Goal: Use online tool/utility: Utilize a website feature to perform a specific function

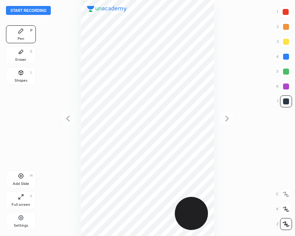
scroll to position [236, 175]
click at [44, 10] on button "Start recording" at bounding box center [28, 10] width 45 height 9
click at [286, 54] on div at bounding box center [286, 57] width 6 height 6
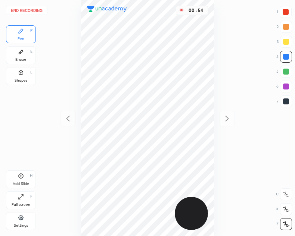
click at [284, 102] on div at bounding box center [286, 101] width 6 height 6
drag, startPoint x: 287, startPoint y: 59, endPoint x: 283, endPoint y: 58, distance: 4.3
click at [287, 58] on div at bounding box center [286, 57] width 6 height 6
click at [283, 85] on div at bounding box center [286, 87] width 6 height 6
drag, startPoint x: 21, startPoint y: 176, endPoint x: 22, endPoint y: 184, distance: 8.3
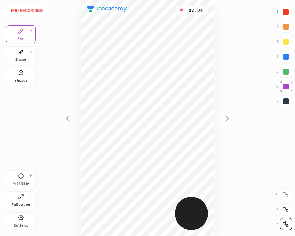
click at [22, 176] on icon at bounding box center [21, 176] width 6 height 6
click at [26, 56] on div "Eraser E" at bounding box center [21, 55] width 30 height 18
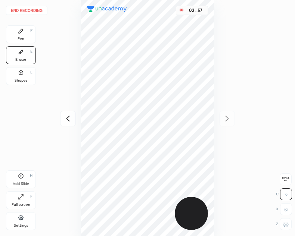
drag, startPoint x: 14, startPoint y: 31, endPoint x: 18, endPoint y: 33, distance: 4.7
click at [15, 31] on div "Pen P" at bounding box center [21, 34] width 30 height 18
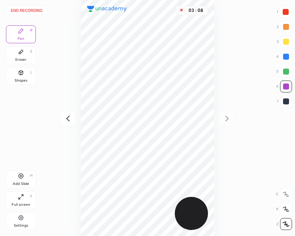
click at [67, 117] on icon at bounding box center [67, 118] width 9 height 9
click at [229, 115] on icon at bounding box center [226, 118] width 9 height 9
drag, startPoint x: 22, startPoint y: 56, endPoint x: 43, endPoint y: 75, distance: 28.8
click at [23, 56] on div "Eraser E" at bounding box center [21, 55] width 30 height 18
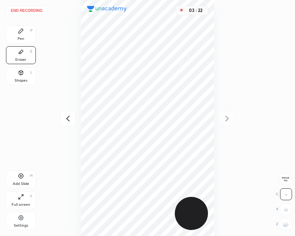
click at [19, 34] on div "Pen P" at bounding box center [21, 34] width 30 height 18
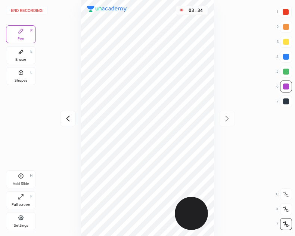
click at [18, 62] on div "Eraser E" at bounding box center [21, 55] width 30 height 18
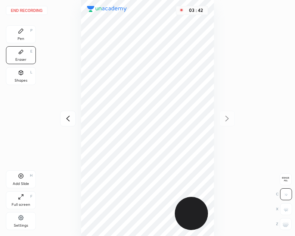
click at [21, 34] on div "Pen P" at bounding box center [21, 34] width 30 height 18
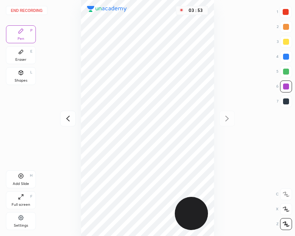
click at [68, 118] on icon at bounding box center [67, 118] width 9 height 9
drag, startPoint x: 228, startPoint y: 117, endPoint x: 219, endPoint y: 133, distance: 18.0
click at [228, 119] on icon at bounding box center [226, 118] width 9 height 9
click at [30, 9] on button "End recording" at bounding box center [26, 10] width 41 height 9
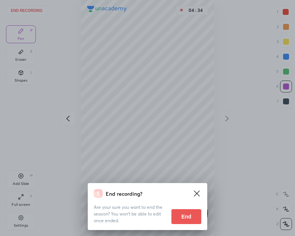
click at [183, 216] on button "End" at bounding box center [186, 216] width 30 height 15
